Goal: Task Accomplishment & Management: Manage account settings

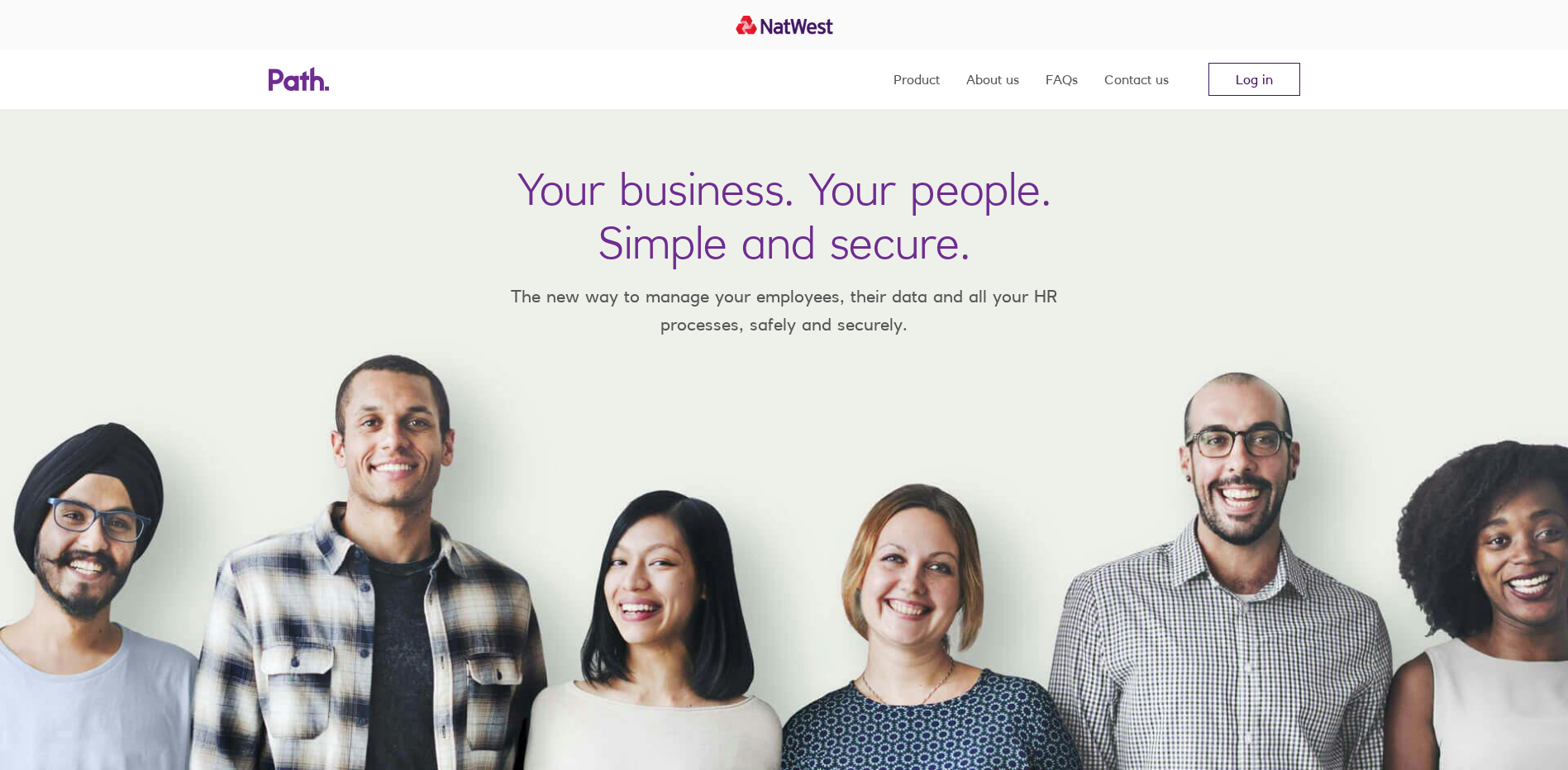
click at [1261, 75] on link "Log in" at bounding box center [1254, 79] width 91 height 33
drag, startPoint x: 1211, startPoint y: 69, endPoint x: 1233, endPoint y: 79, distance: 24.2
click at [1212, 69] on link "Log in" at bounding box center [1254, 79] width 91 height 33
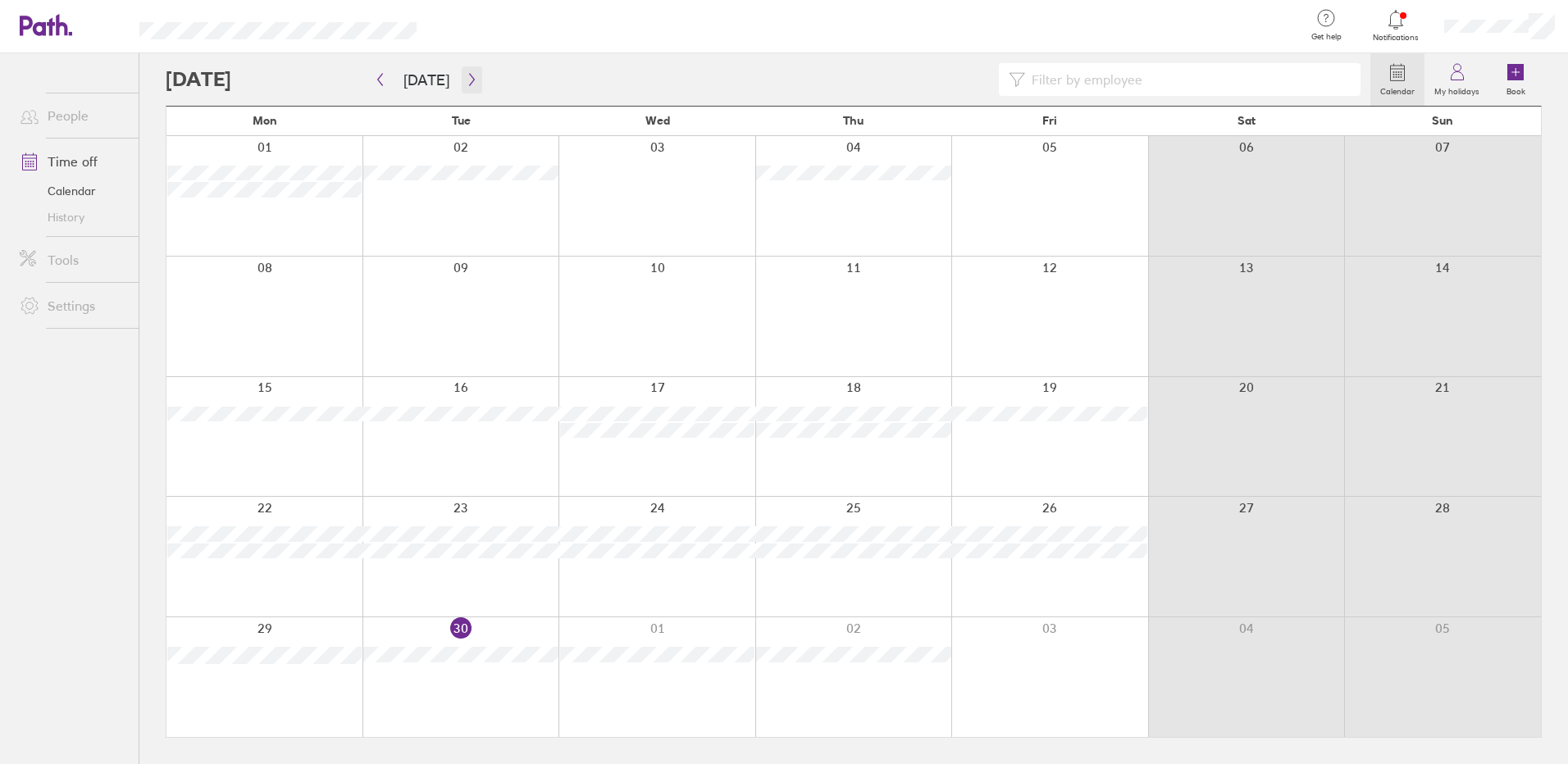
click at [467, 73] on icon "button" at bounding box center [472, 79] width 12 height 13
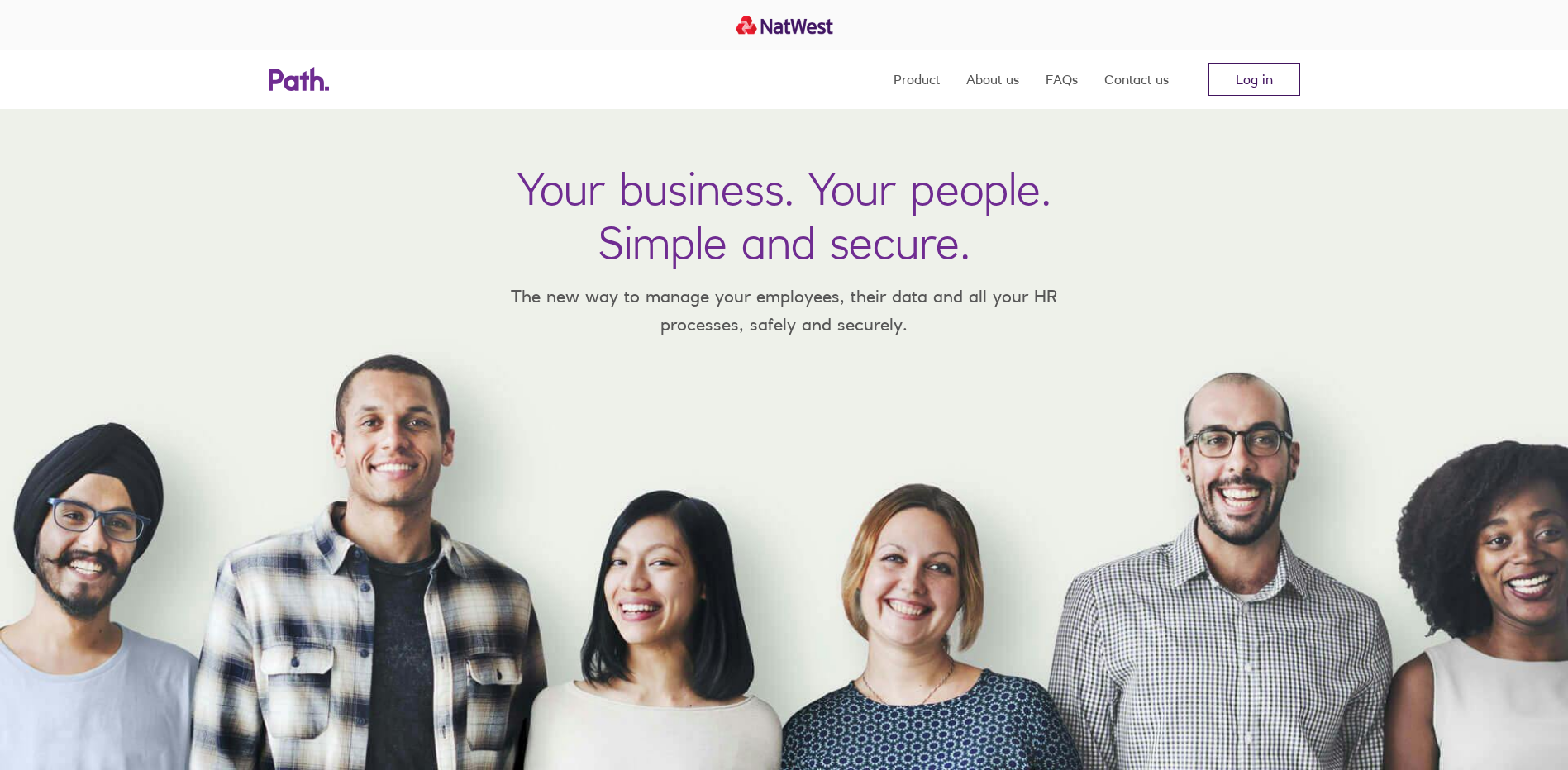
click at [1227, 78] on link "Log in" at bounding box center [1254, 79] width 91 height 33
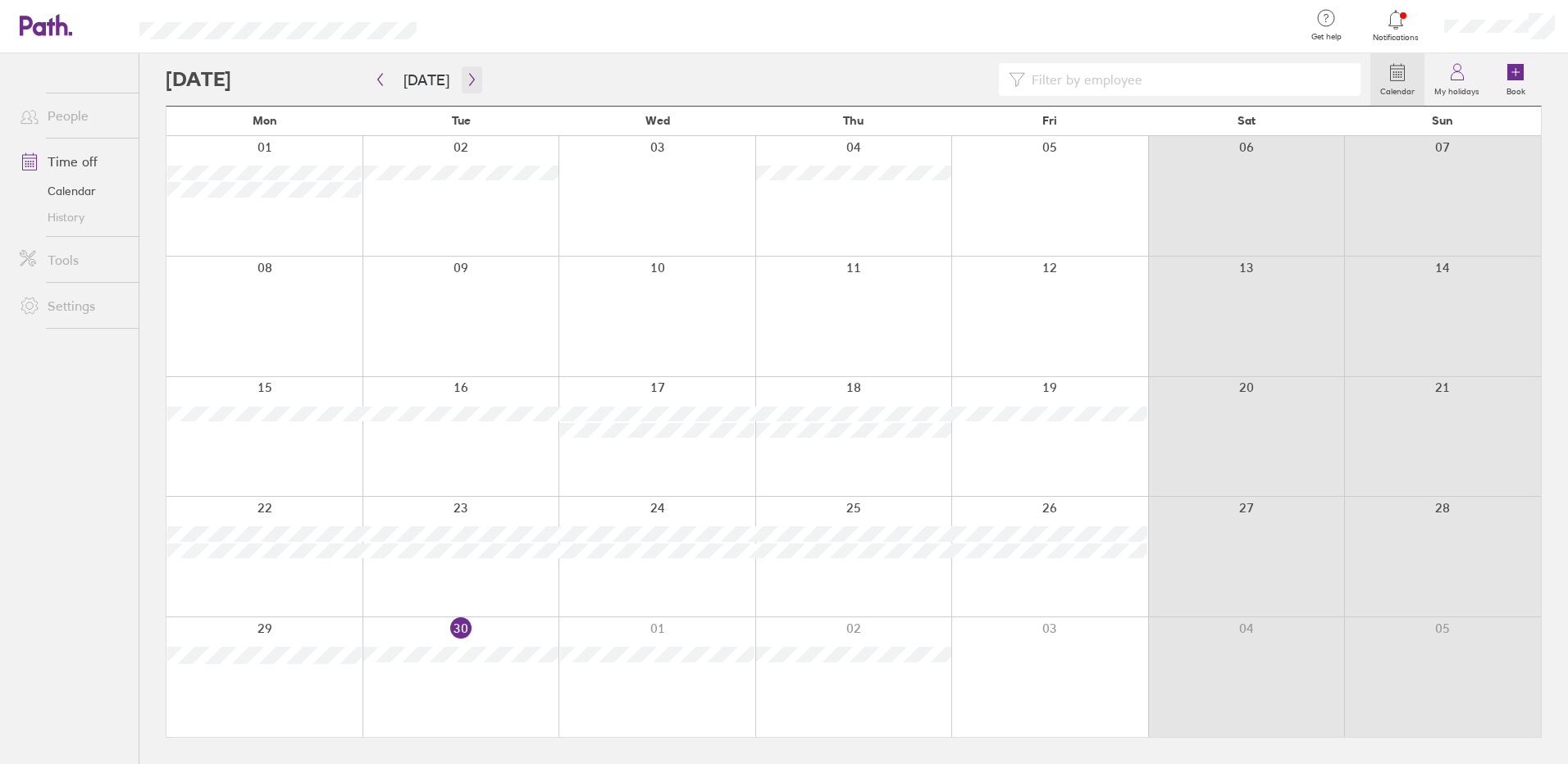
click at [462, 69] on button "button" at bounding box center [472, 80] width 21 height 27
